Goal: Task Accomplishment & Management: Manage account settings

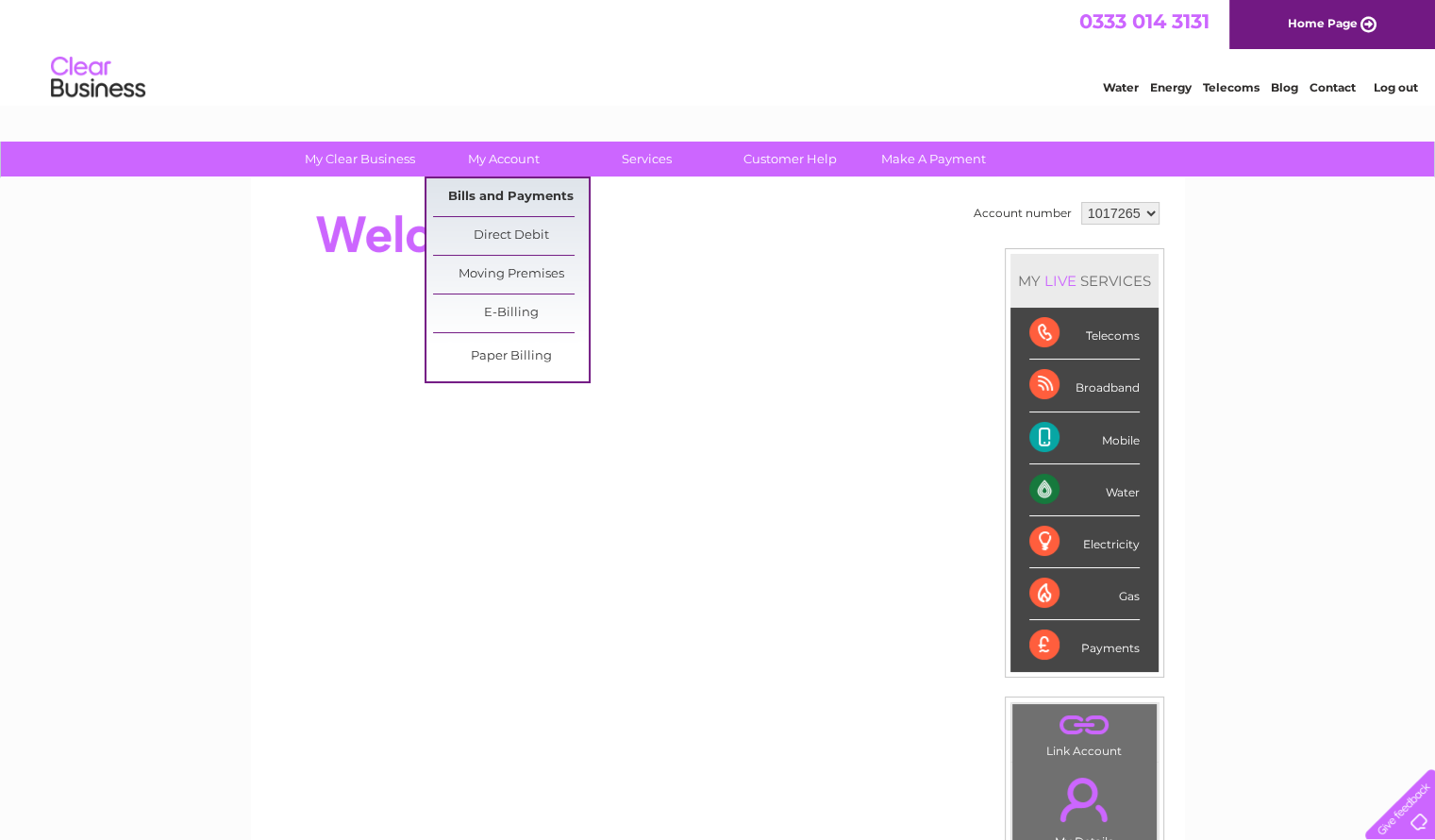
click at [512, 190] on link "Bills and Payments" at bounding box center [511, 197] width 155 height 38
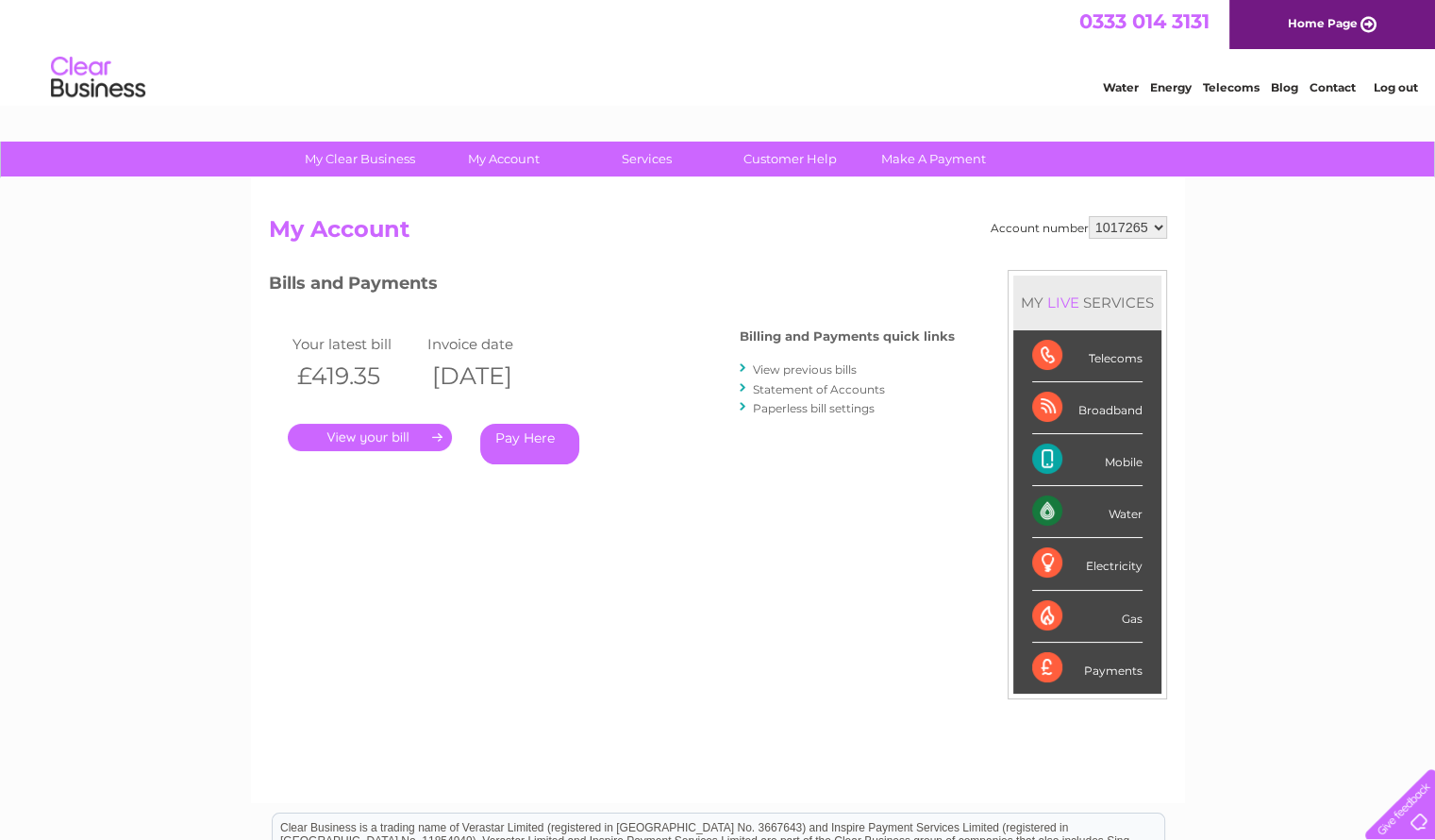
click at [811, 373] on link "View previous bills" at bounding box center [805, 370] width 104 height 14
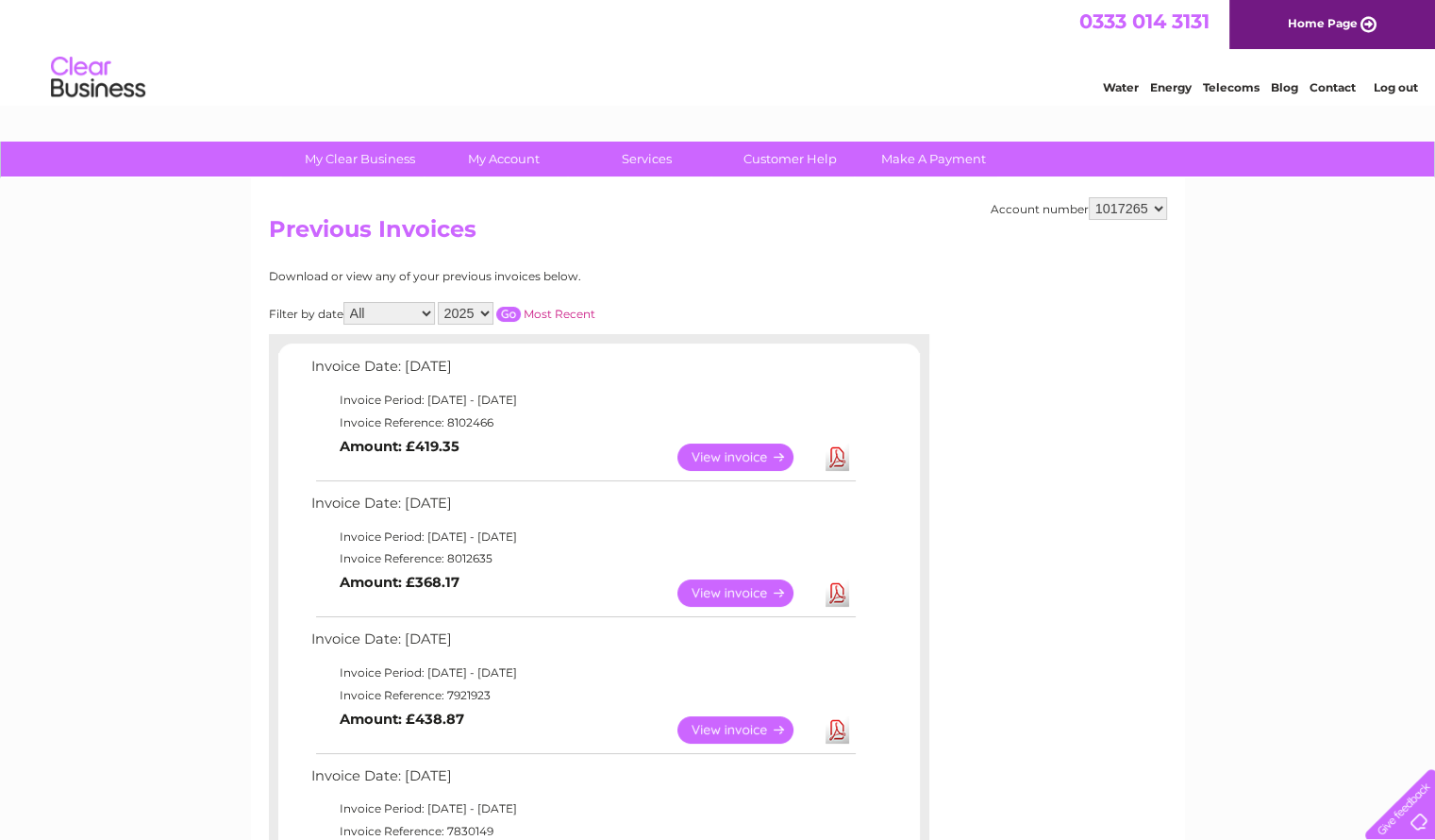
click at [834, 460] on link "Download" at bounding box center [838, 456] width 24 height 27
click at [767, 455] on link "View" at bounding box center [746, 456] width 139 height 27
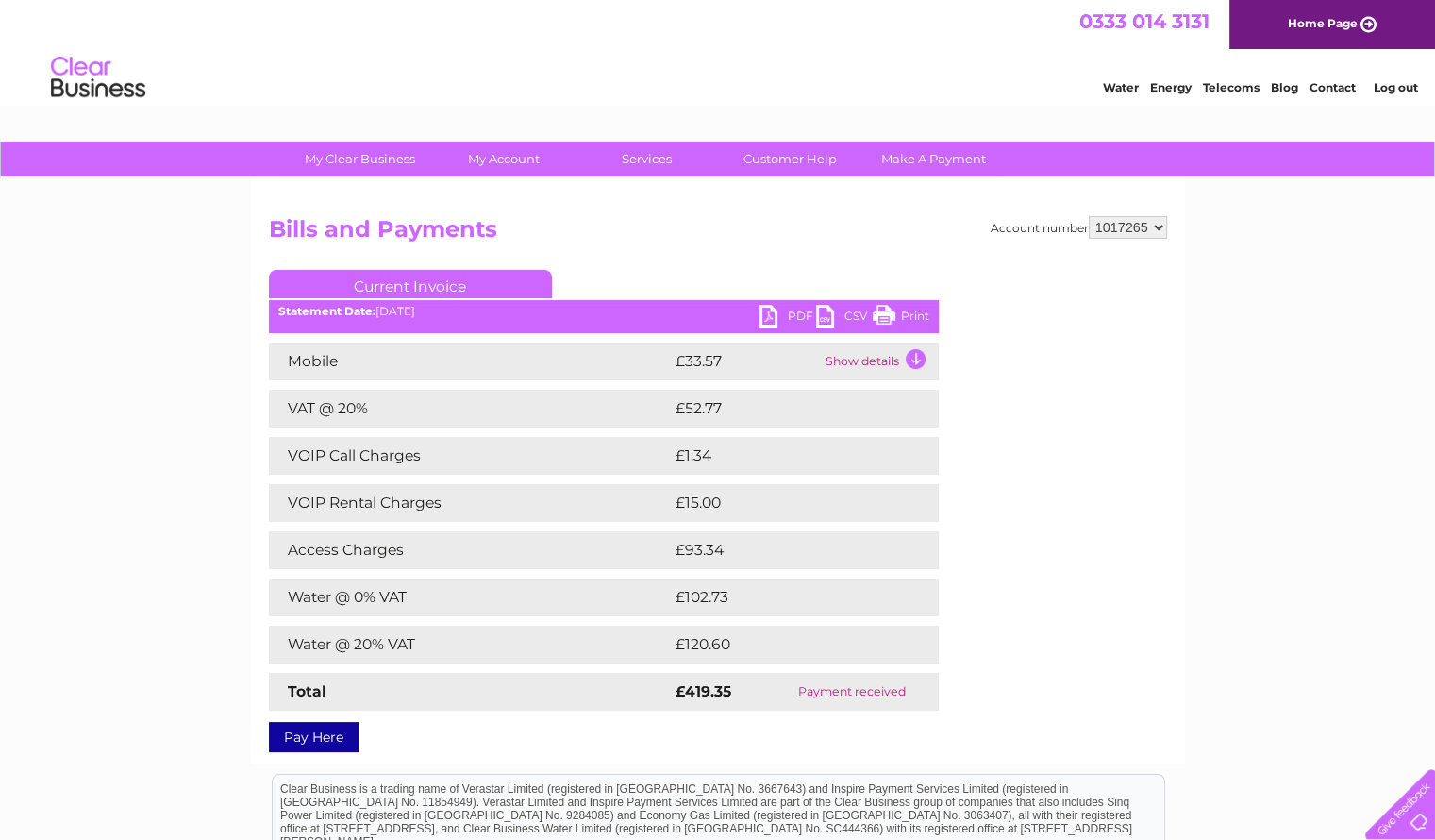
click at [880, 309] on link "Print" at bounding box center [901, 318] width 57 height 27
